Goal: Information Seeking & Learning: Learn about a topic

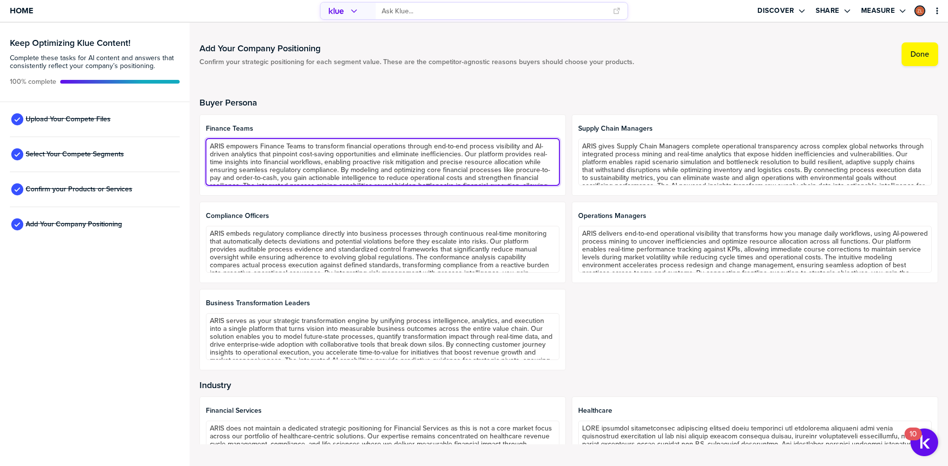
click at [429, 151] on textarea "ARIS empowers Finance Teams to transform financial operations through end-to-en…" at bounding box center [382, 162] width 353 height 47
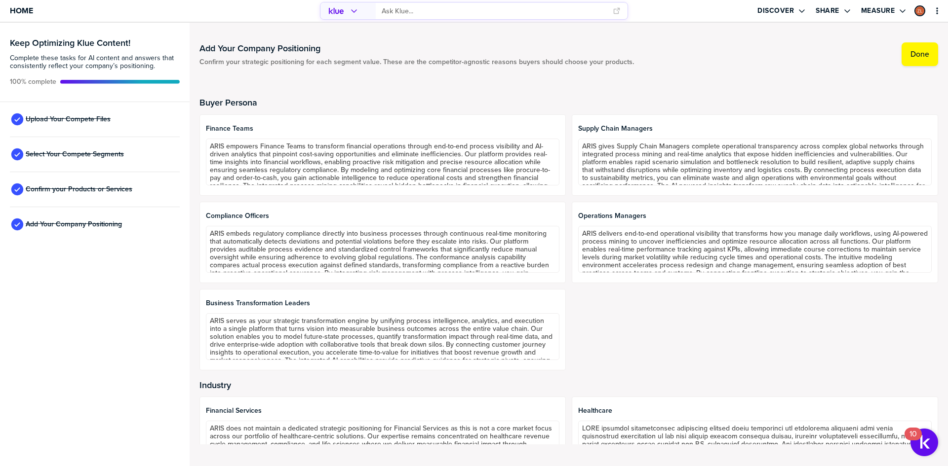
click at [498, 113] on div "Buyer Persona Finance Teams ARIS empowers Finance Teams to transform financial …" at bounding box center [568, 234] width 738 height 273
click at [410, 11] on input "primary" at bounding box center [494, 11] width 225 height 16
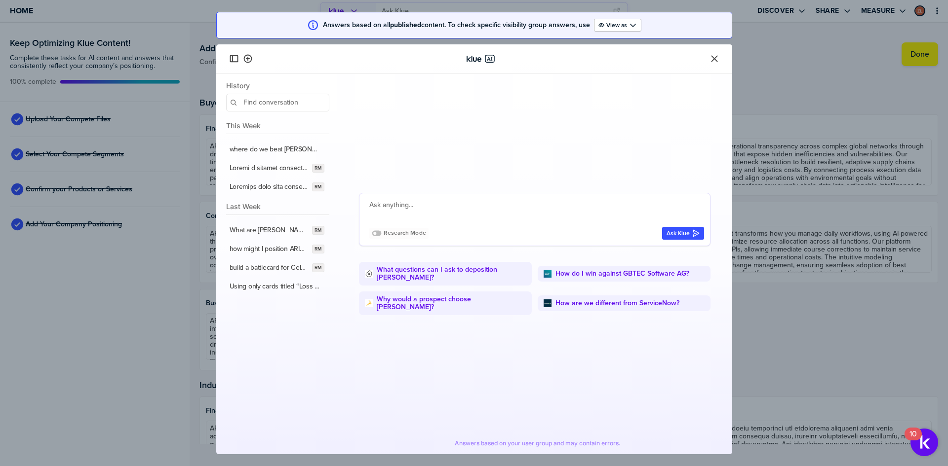
click at [408, 209] on textarea at bounding box center [536, 211] width 335 height 24
type textarea "compare what features I need to focus"
click at [713, 62] on icon "Close" at bounding box center [714, 59] width 10 height 10
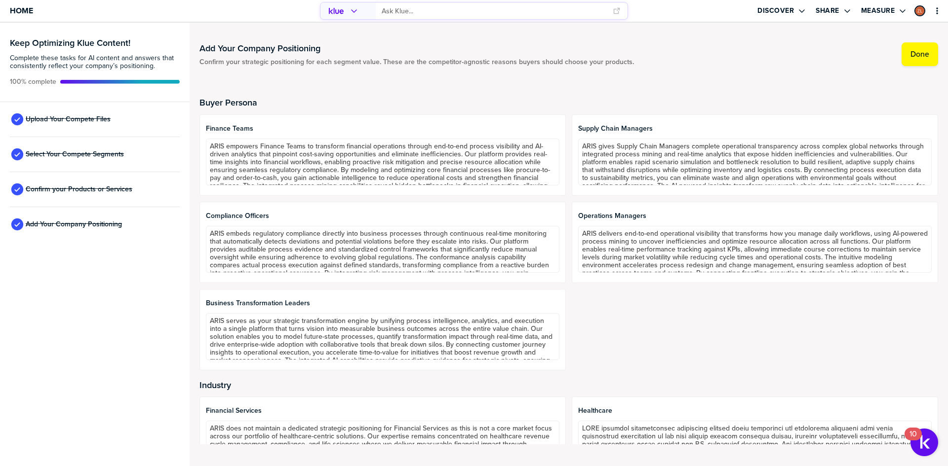
click at [429, 12] on input "primary" at bounding box center [494, 11] width 225 height 16
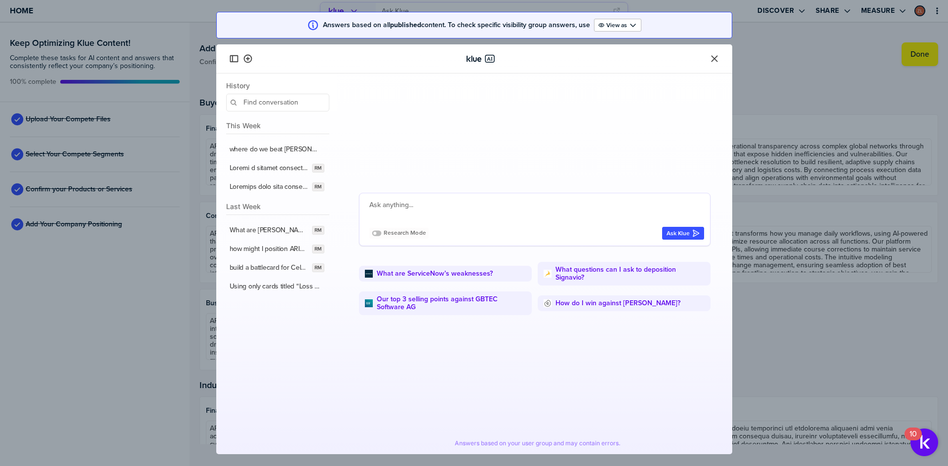
click at [421, 200] on textarea at bounding box center [536, 211] width 335 height 24
type textarea "help me understand how to position Aris to"
click at [720, 59] on button "Close" at bounding box center [714, 59] width 12 height 12
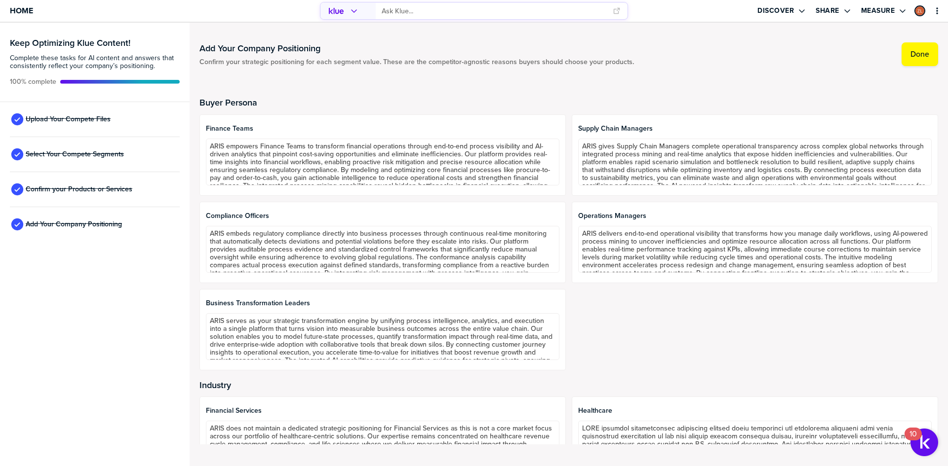
click at [519, 81] on div "Buyer Persona Finance Teams ARIS empowers Finance Teams to transform financial …" at bounding box center [568, 266] width 738 height 381
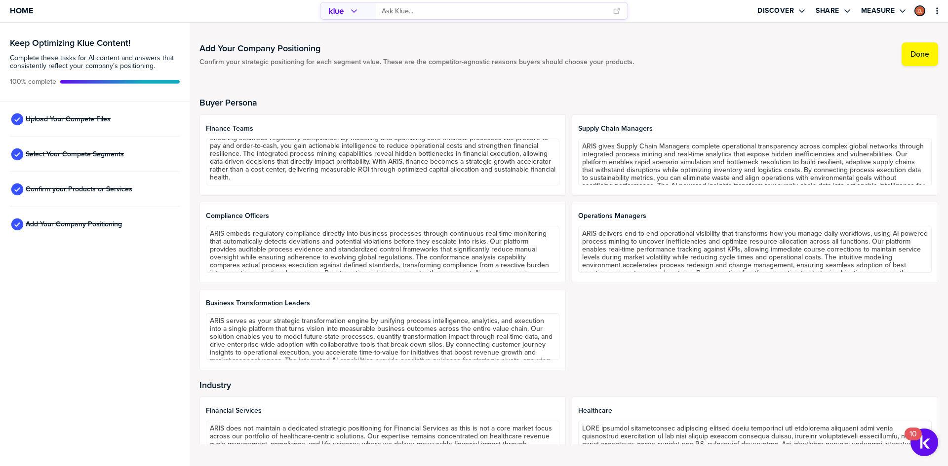
click at [564, 244] on div "Finance Teams ARIS empowers Finance Teams to transform financial operations thr…" at bounding box center [568, 243] width 738 height 256
click at [565, 236] on div "Finance Teams ARIS empowers Finance Teams to transform financial operations thr…" at bounding box center [568, 243] width 738 height 256
click at [569, 80] on div "Buyer Persona Finance Teams ARIS empowers Finance Teams to transform financial …" at bounding box center [568, 266] width 738 height 381
click at [567, 81] on div "Buyer Persona Finance Teams ARIS empowers Finance Teams to transform financial …" at bounding box center [568, 266] width 738 height 381
click at [564, 92] on div "Buyer Persona Finance Teams ARIS empowers Finance Teams to transform financial …" at bounding box center [568, 266] width 738 height 381
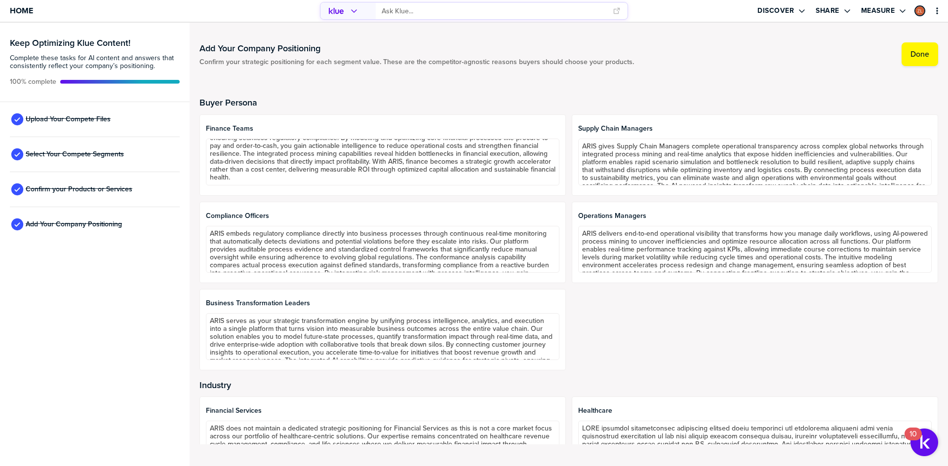
click at [565, 170] on div "Finance Teams ARIS empowers Finance Teams to transform financial operations thr…" at bounding box center [568, 243] width 738 height 256
click at [572, 168] on div "Supply Chain Managers ARIS gives Supply Chain Managers complete operational tra…" at bounding box center [755, 155] width 366 height 81
click at [27, 11] on span "Home" at bounding box center [21, 10] width 23 height 8
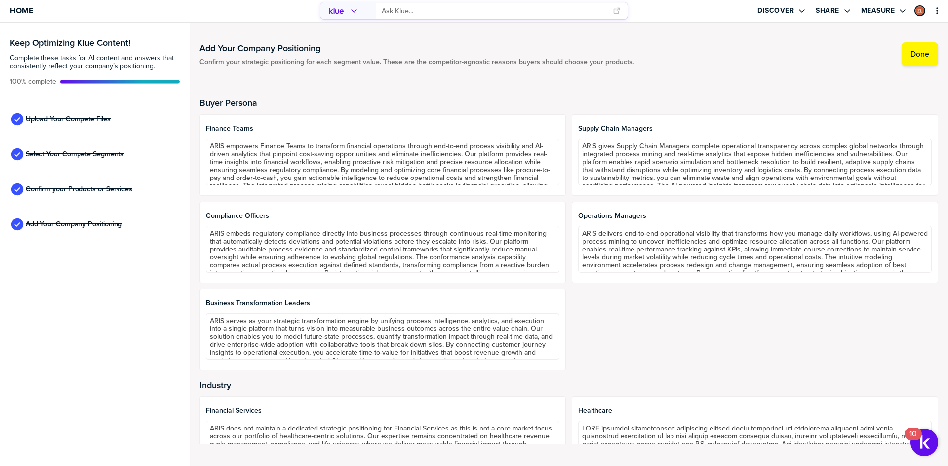
click at [561, 102] on h2 "Buyer Persona" at bounding box center [568, 103] width 738 height 10
click at [562, 121] on div "Finance Teams ARIS empowers Finance Teams to transform financial operations thr…" at bounding box center [568, 243] width 738 height 256
click at [564, 126] on div "Finance Teams ARIS empowers Finance Teams to transform financial operations thr…" at bounding box center [568, 243] width 738 height 256
click at [564, 134] on div "Finance Teams ARIS empowers Finance Teams to transform financial operations thr…" at bounding box center [568, 243] width 738 height 256
click at [564, 151] on div "Finance Teams ARIS empowers Finance Teams to transform financial operations thr…" at bounding box center [568, 243] width 738 height 256
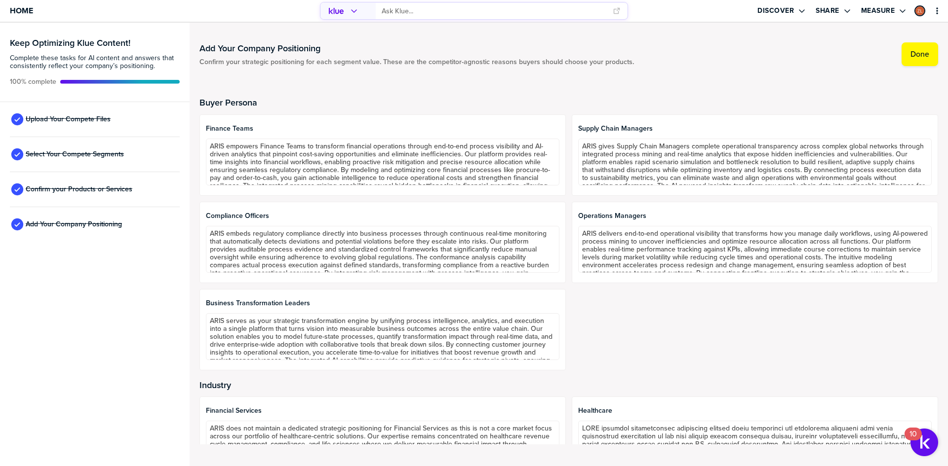
click at [564, 165] on div "Finance Teams ARIS empowers Finance Teams to transform financial operations thr…" at bounding box center [568, 243] width 738 height 256
click at [565, 243] on div "Finance Teams ARIS empowers Finance Teams to transform financial operations thr…" at bounding box center [568, 243] width 738 height 256
click at [566, 321] on div "Finance Teams ARIS empowers Finance Teams to transform financial operations thr…" at bounding box center [568, 243] width 738 height 256
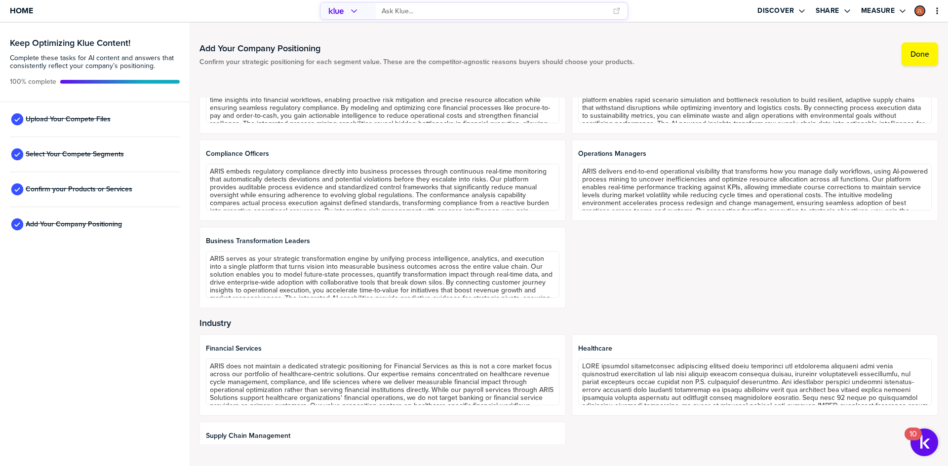
scroll to position [148, 0]
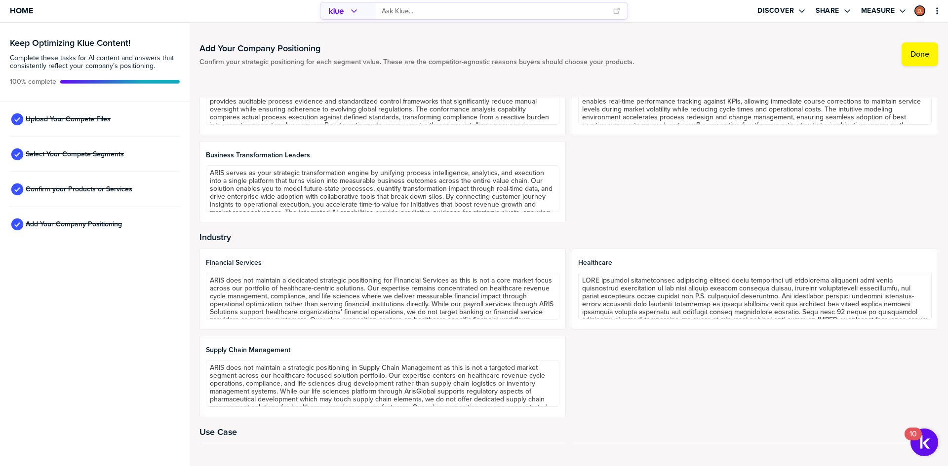
click at [566, 289] on div "Financial Services ARIS does not maintain a dedicated strategic positioning for…" at bounding box center [568, 333] width 738 height 169
click at [565, 287] on div "Financial Services ARIS does not maintain a dedicated strategic positioning for…" at bounding box center [568, 333] width 738 height 169
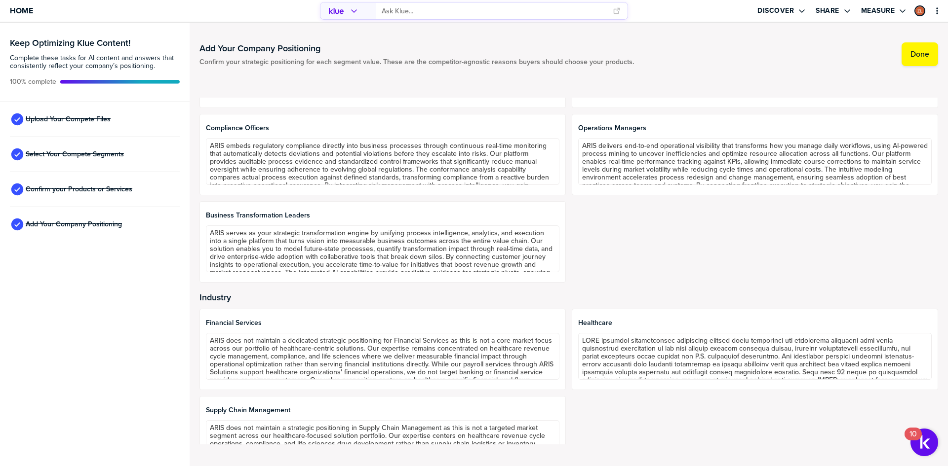
scroll to position [0, 0]
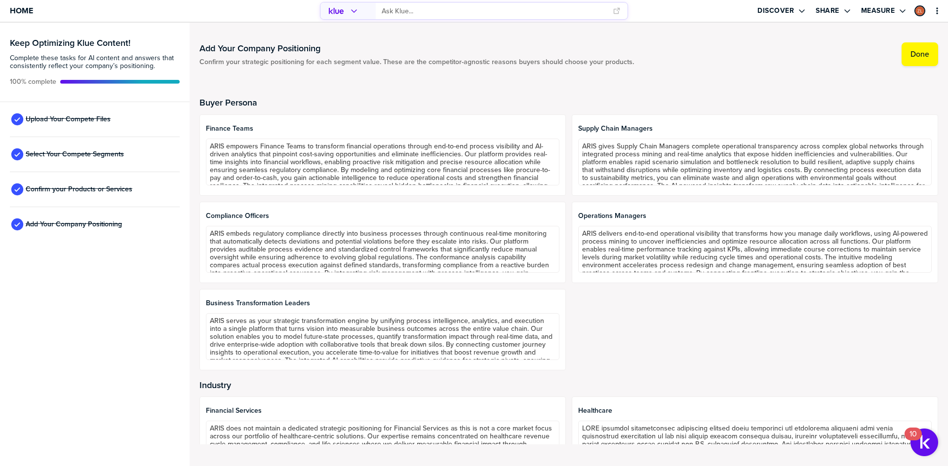
click at [565, 307] on div "Finance Teams ARIS empowers Finance Teams to transform financial operations thr…" at bounding box center [568, 243] width 738 height 256
click at [566, 254] on div "Finance Teams ARIS empowers Finance Teams to transform financial operations thr…" at bounding box center [568, 243] width 738 height 256
drag, startPoint x: 256, startPoint y: 128, endPoint x: 200, endPoint y: 128, distance: 55.3
click at [200, 128] on div "Finance Teams ARIS empowers Finance Teams to transform financial operations thr…" at bounding box center [382, 155] width 366 height 81
copy span "Finance Teams"
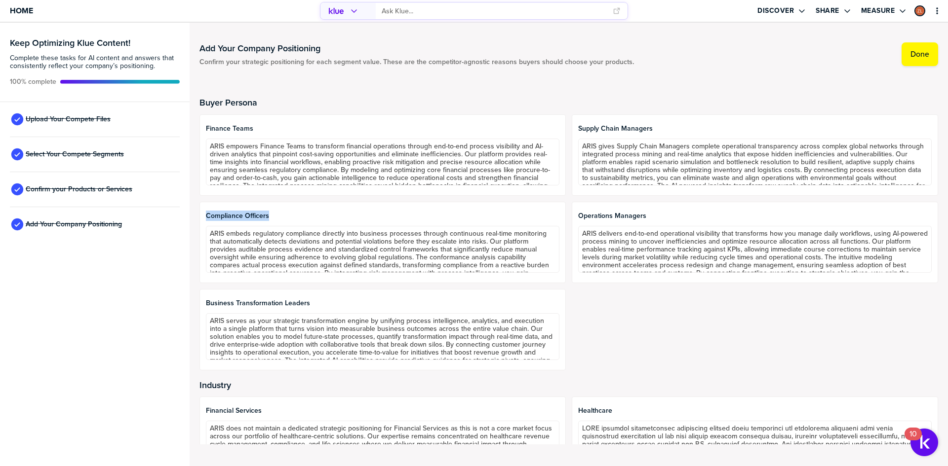
drag, startPoint x: 248, startPoint y: 214, endPoint x: 200, endPoint y: 212, distance: 47.9
click at [200, 212] on div "Compliance Officers ARIS embeds regulatory compliance directly into business pr…" at bounding box center [382, 242] width 366 height 81
copy span "Compliance Officers"
drag, startPoint x: 199, startPoint y: 101, endPoint x: 278, endPoint y: 99, distance: 79.0
click at [272, 101] on div "Add Your Company Positioning Confirm your strategic positioning for each segmen…" at bounding box center [569, 245] width 758 height 444
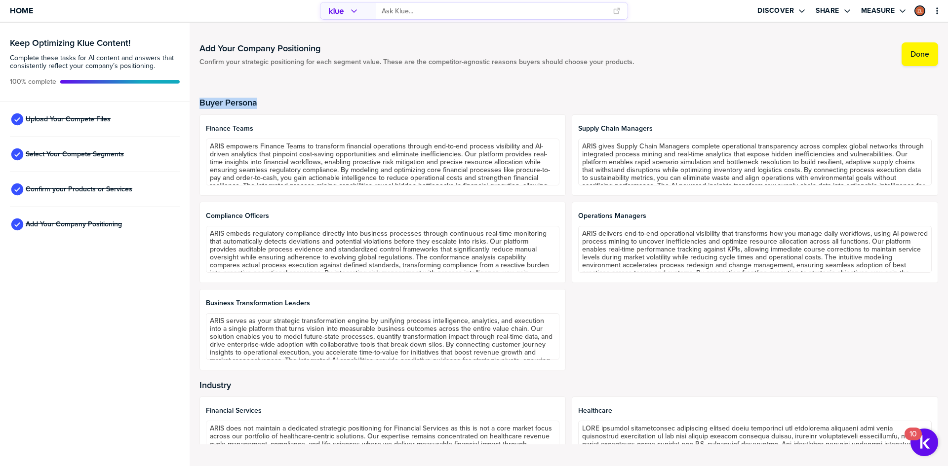
click at [280, 98] on h2 "Buyer Persona" at bounding box center [568, 103] width 738 height 10
drag, startPoint x: 205, startPoint y: 125, endPoint x: 273, endPoint y: 126, distance: 67.6
click at [265, 126] on div "Finance Teams ARIS empowers Finance Teams to transform financial operations thr…" at bounding box center [382, 155] width 366 height 81
click at [273, 126] on span "Finance Teams" at bounding box center [382, 129] width 353 height 8
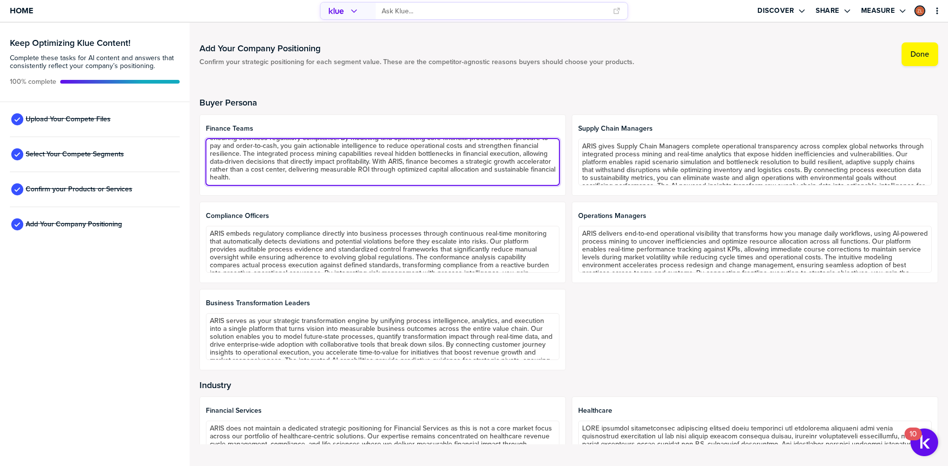
click at [500, 181] on textarea "ARIS empowers Finance Teams to transform financial operations through end-to-en…" at bounding box center [382, 162] width 353 height 47
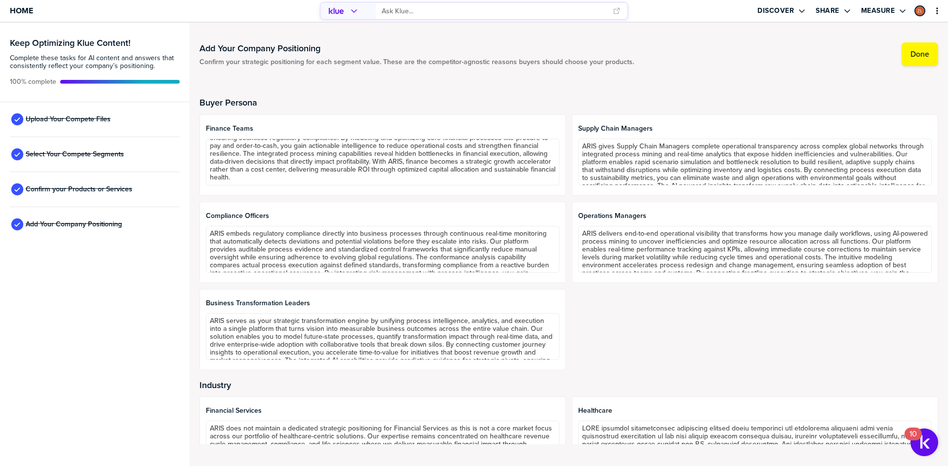
click at [409, 0] on div "primary" at bounding box center [474, 11] width 316 height 22
click at [408, 3] on input "primary" at bounding box center [494, 11] width 225 height 16
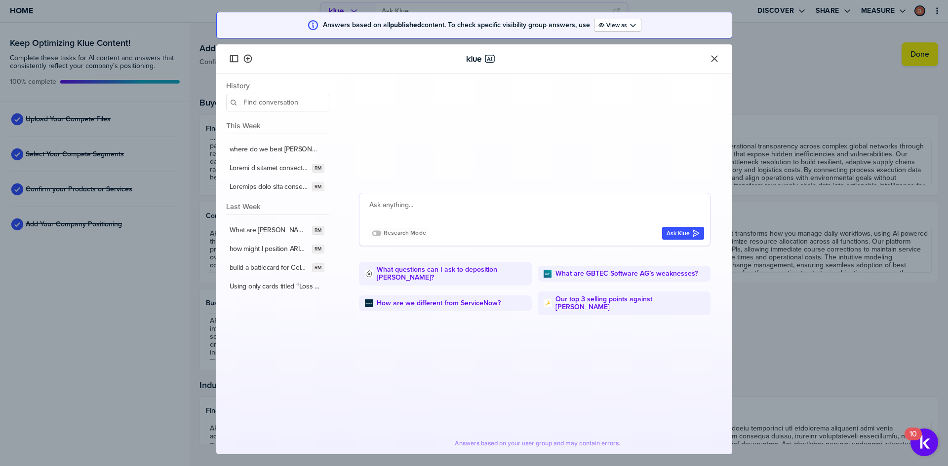
click at [393, 213] on textarea at bounding box center [536, 211] width 335 height 24
paste textarea "help me understand how to position Aris to"
type textarea "help me understand how to position Aris to Compliance officers vs finance perso…"
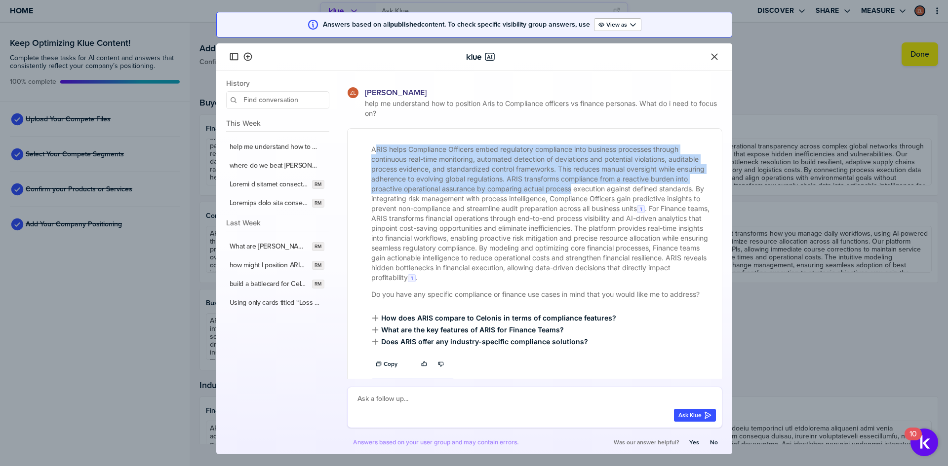
drag, startPoint x: 376, startPoint y: 149, endPoint x: 611, endPoint y: 190, distance: 239.4
click at [611, 190] on p "ARIS helps Compliance Officers embed regulatory compliance into business proces…" at bounding box center [540, 214] width 339 height 138
click at [557, 179] on p "ARIS helps Compliance Officers embed regulatory compliance into business proces…" at bounding box center [540, 214] width 339 height 138
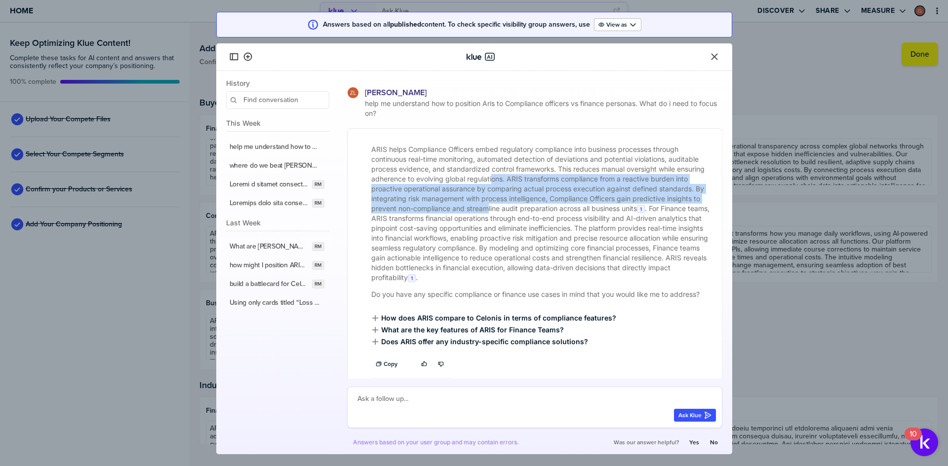
drag, startPoint x: 524, startPoint y: 174, endPoint x: 557, endPoint y: 208, distance: 47.8
click at [557, 208] on p "ARIS helps Compliance Officers embed regulatory compliance into business proces…" at bounding box center [540, 214] width 339 height 138
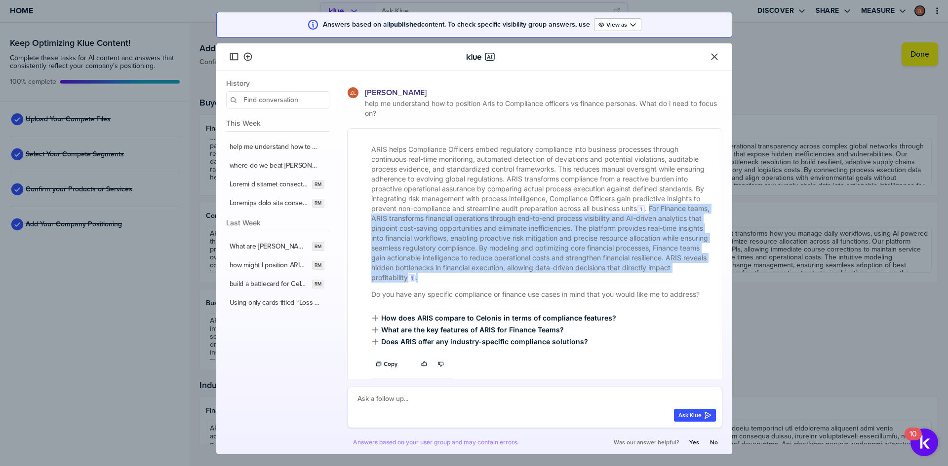
drag, startPoint x: 402, startPoint y: 219, endPoint x: 599, endPoint y: 279, distance: 206.3
click at [599, 279] on p "ARIS helps Compliance Officers embed regulatory compliance into business proces…" at bounding box center [540, 214] width 339 height 138
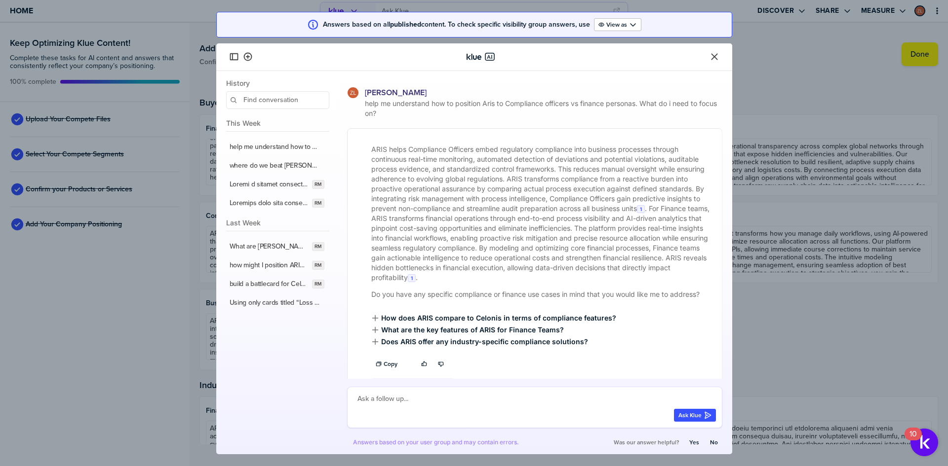
click at [584, 300] on p "Do you have any specific compliance or finance use cases in mind that you would…" at bounding box center [540, 295] width 339 height 10
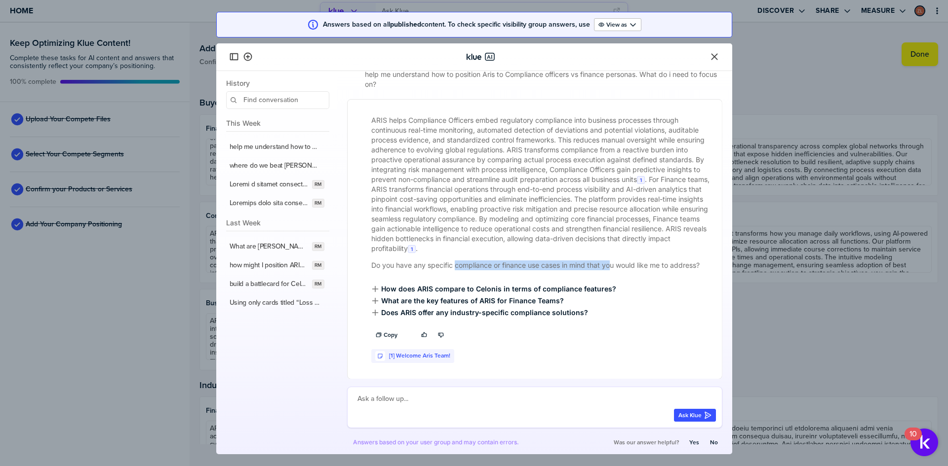
drag, startPoint x: 456, startPoint y: 253, endPoint x: 611, endPoint y: 267, distance: 156.0
click at [611, 263] on p "Do you have any specific compliance or finance use cases in mind that you would…" at bounding box center [540, 266] width 339 height 10
click at [610, 268] on p "Do you have any specific compliance or finance use cases in mind that you would…" at bounding box center [540, 266] width 339 height 10
click at [610, 264] on p "Do you have any specific compliance or finance use cases in mind that you would…" at bounding box center [540, 266] width 339 height 10
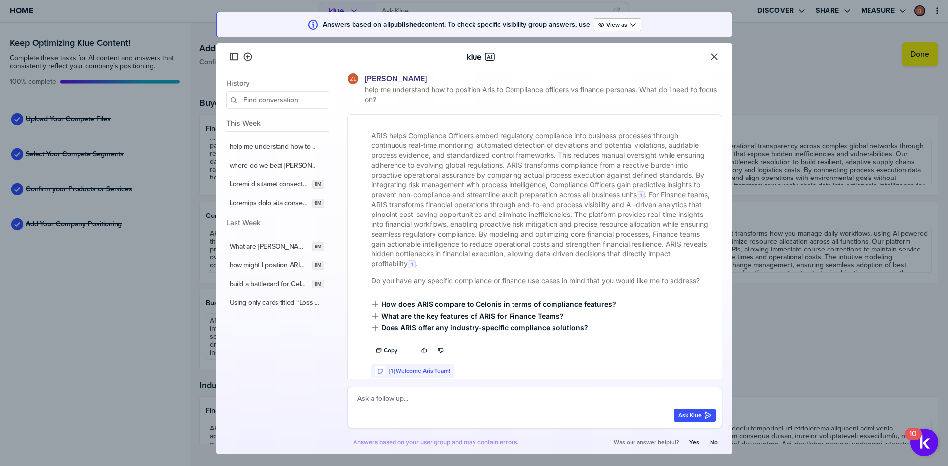
scroll to position [0, 0]
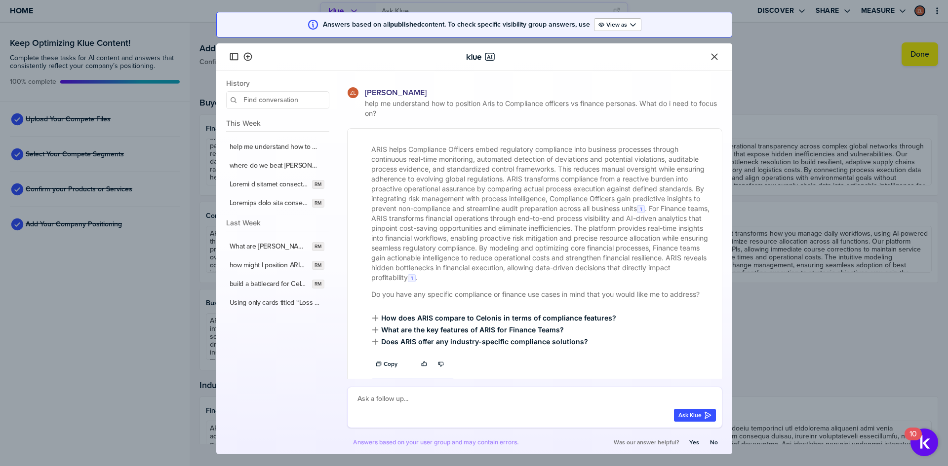
click at [712, 60] on icon "Close" at bounding box center [714, 57] width 6 height 6
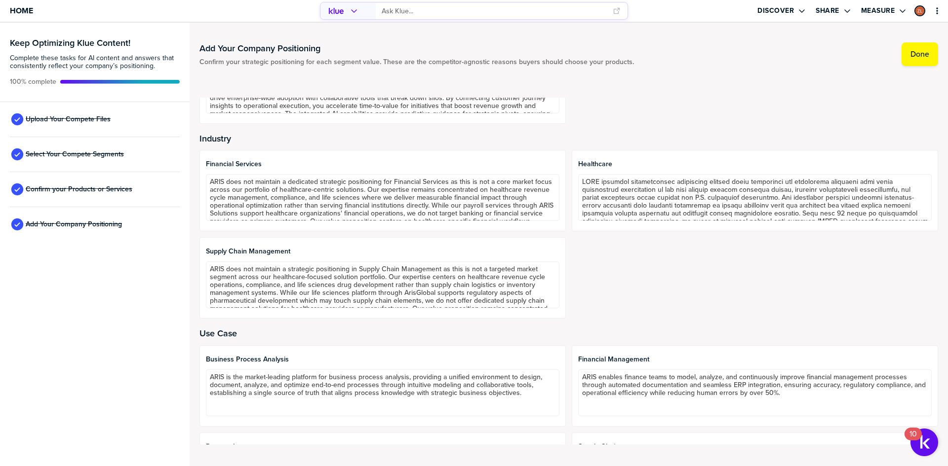
click at [565, 261] on div "Financial Services ARIS does not maintain a dedicated strategic positioning for…" at bounding box center [568, 234] width 738 height 169
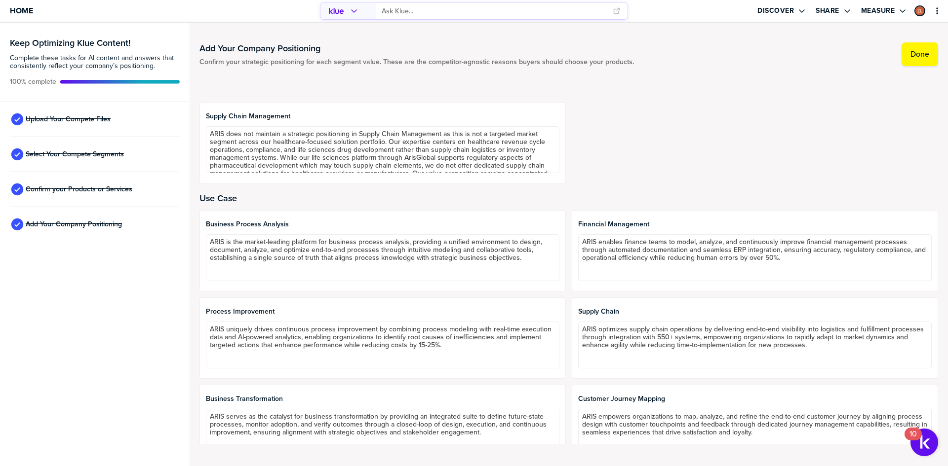
scroll to position [381, 0]
drag, startPoint x: 251, startPoint y: 200, endPoint x: 196, endPoint y: 200, distance: 54.8
click at [196, 200] on div "Add Your Company Positioning Confirm your strategic positioning for each segmen…" at bounding box center [569, 245] width 758 height 444
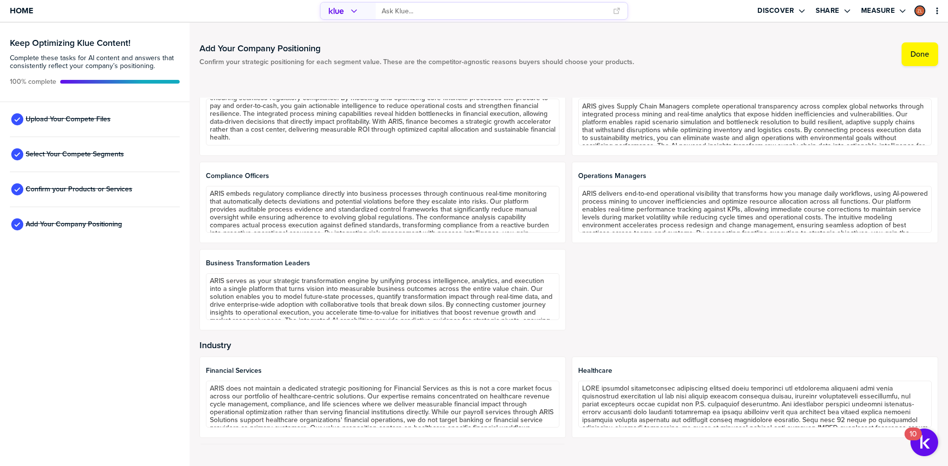
scroll to position [0, 0]
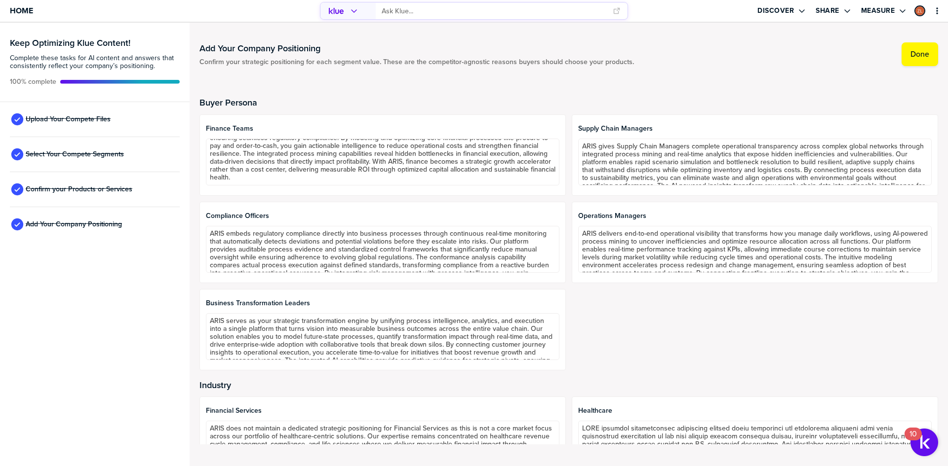
click at [220, 95] on div "Buyer Persona Finance Teams ARIS empowers Finance Teams to transform financial …" at bounding box center [568, 266] width 738 height 381
click at [88, 158] on span "Select Your Compete Segments" at bounding box center [75, 155] width 98 height 8
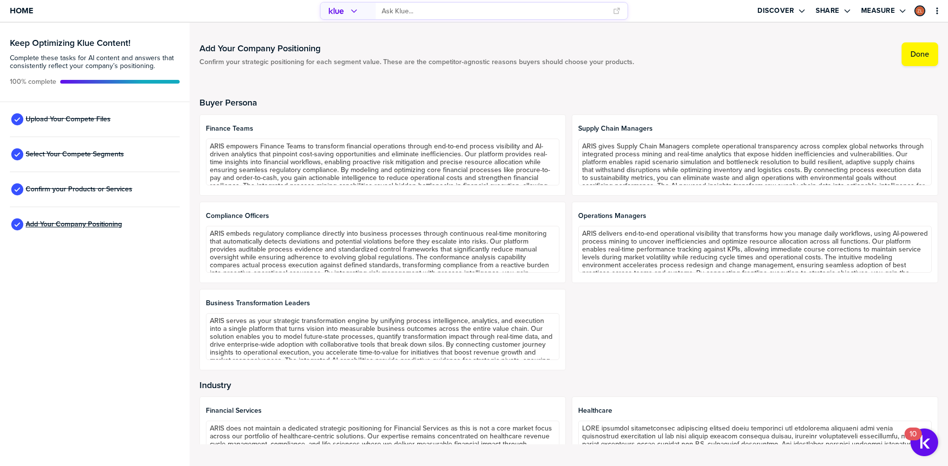
click at [73, 226] on span "Add Your Company Positioning" at bounding box center [74, 225] width 96 height 8
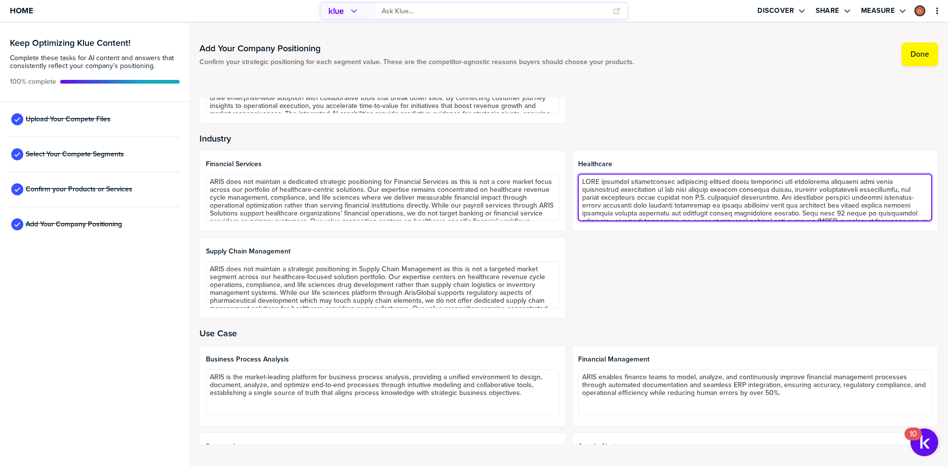
scroll to position [56, 0]
drag, startPoint x: 616, startPoint y: 211, endPoint x: 632, endPoint y: 289, distance: 79.0
click at [634, 284] on div "Financial Services ARIS does not maintain a dedicated strategic positioning for…" at bounding box center [568, 234] width 738 height 169
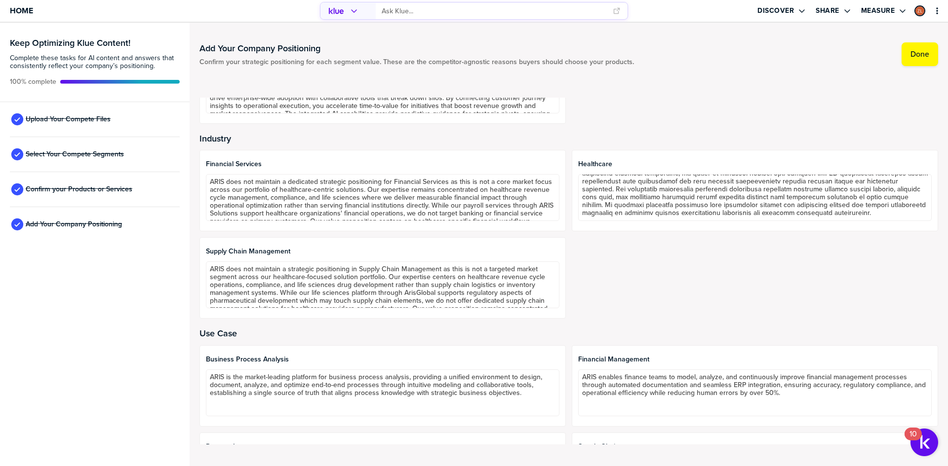
click at [631, 289] on div "Financial Services ARIS does not maintain a dedicated strategic positioning for…" at bounding box center [568, 234] width 738 height 169
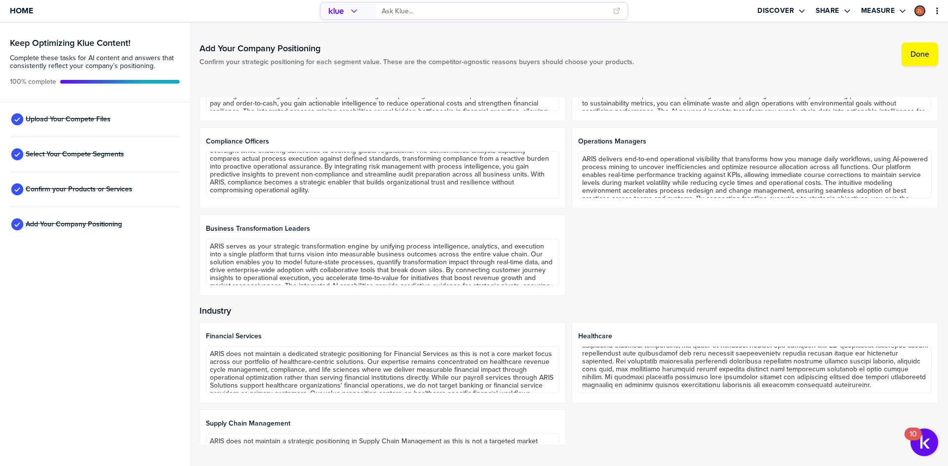
scroll to position [0, 0]
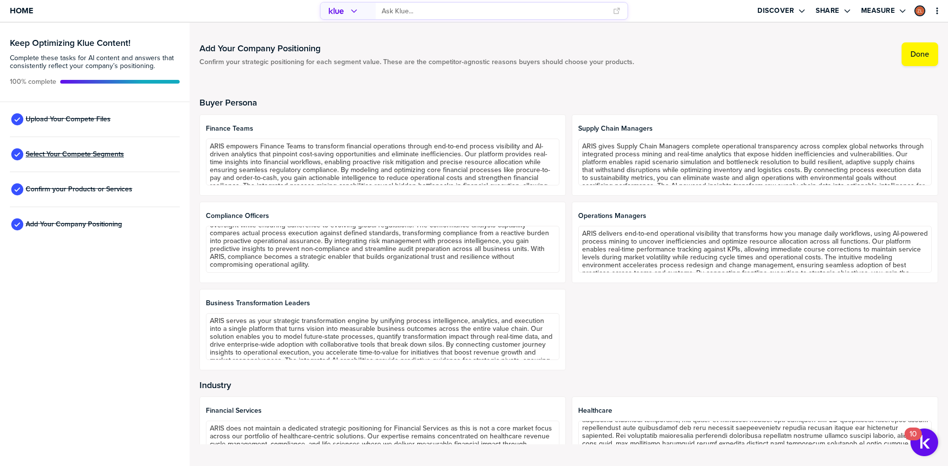
click at [84, 154] on span "Select Your Compete Segments" at bounding box center [75, 155] width 98 height 8
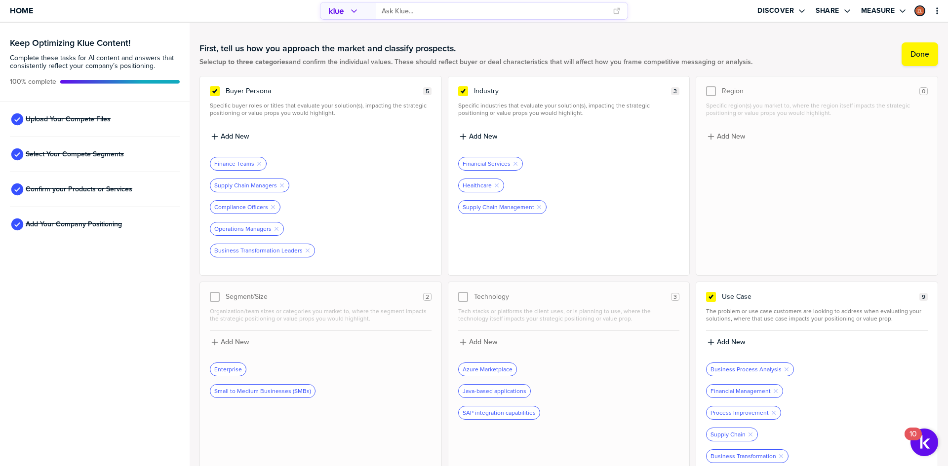
click at [630, 45] on h1 "First, tell us how you approach the market and classify prospects." at bounding box center [475, 48] width 553 height 12
click at [442, 196] on div "Buyer Persona 5 Specific buyer roles or titles that evaluate your solution(s), …" at bounding box center [568, 322] width 738 height 493
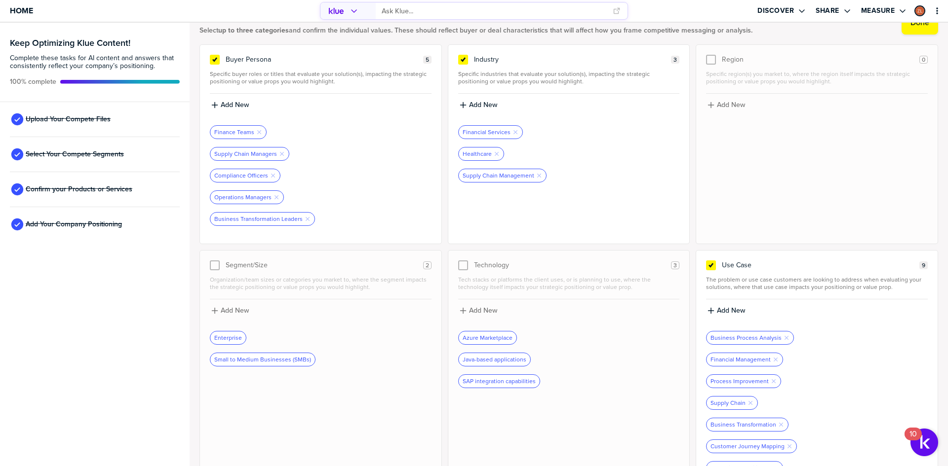
scroll to position [49, 0]
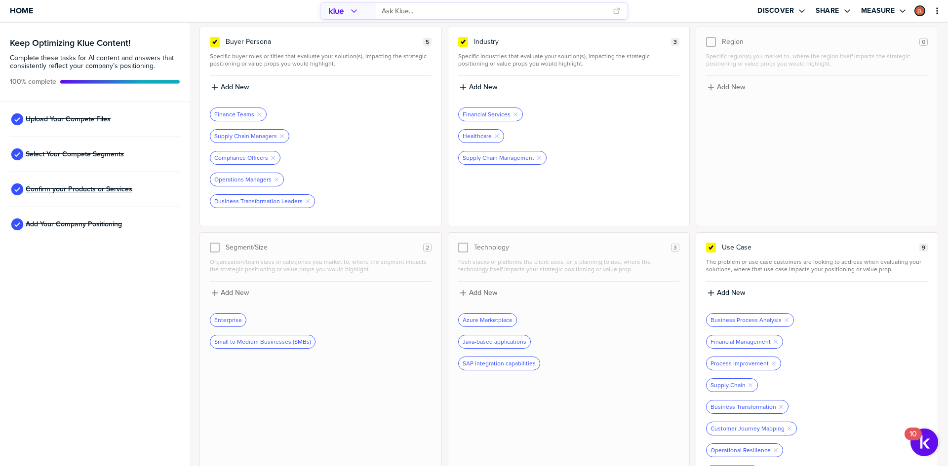
click at [83, 186] on span "Confirm your Products or Services" at bounding box center [79, 190] width 107 height 8
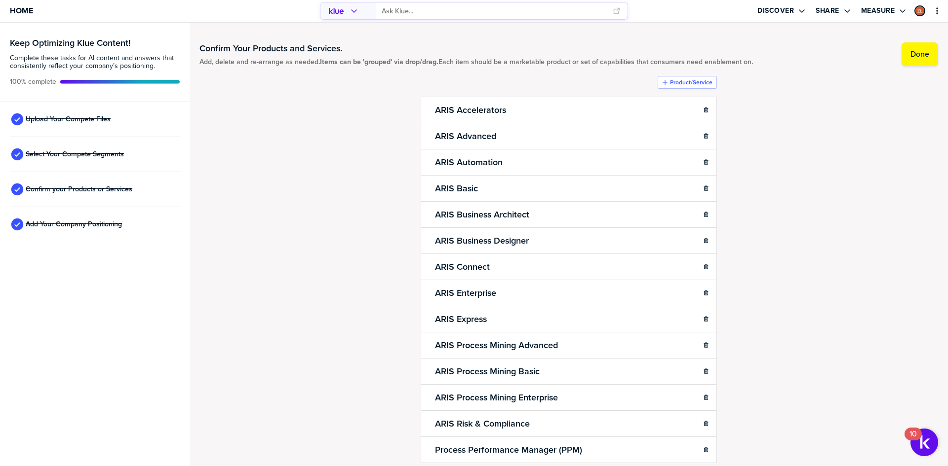
click at [284, 125] on div "Confirm Your Products and Services. Add, delete and re-arrange as needed. Items…" at bounding box center [568, 245] width 738 height 424
click at [281, 207] on div "Confirm Your Products and Services. Add, delete and re-arrange as needed. Items…" at bounding box center [568, 245] width 738 height 424
click at [285, 227] on div "Confirm Your Products and Services. Add, delete and re-arrange as needed. Items…" at bounding box center [568, 245] width 738 height 424
click at [287, 230] on div "Confirm Your Products and Services. Add, delete and re-arrange as needed. Items…" at bounding box center [568, 245] width 738 height 424
click at [788, 374] on div "Confirm Your Products and Services. Add, delete and re-arrange as needed. Items…" at bounding box center [568, 245] width 738 height 424
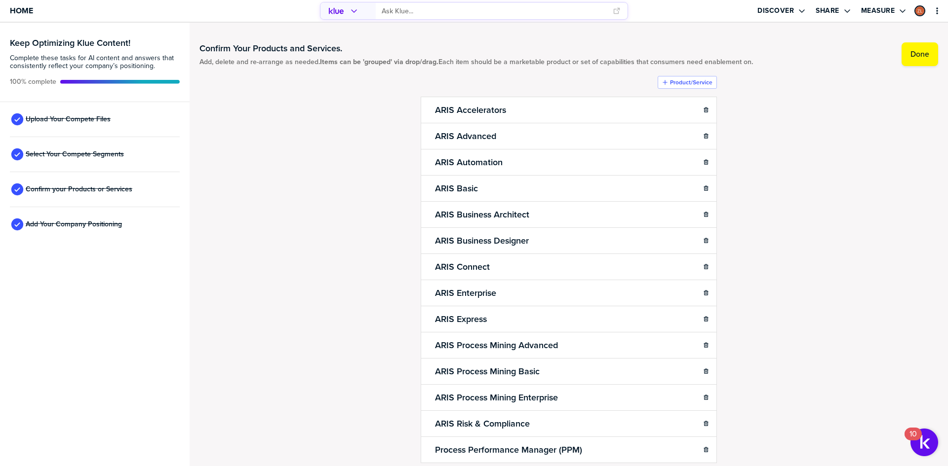
click at [318, 322] on div "Confirm Your Products and Services. Add, delete and re-arrange as needed. Items…" at bounding box center [568, 245] width 738 height 424
click at [281, 107] on div "Confirm Your Products and Services. Add, delete and re-arrange as needed. Items…" at bounding box center [568, 245] width 738 height 424
click at [14, 15] on span "Home" at bounding box center [21, 10] width 23 height 8
